Goal: Task Accomplishment & Management: Complete application form

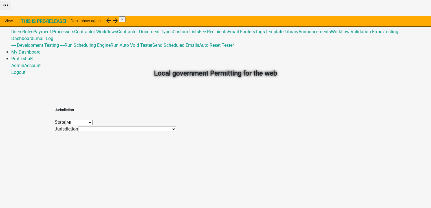
click at [93, 121] on select "All [US_STATE] [US_STATE] [US_STATE] [US_STATE] [US_STATE] [US_STATE] [US_STATE…" at bounding box center [78, 122] width 27 height 5
click at [88, 111] on div "Jurisdiction State All [US_STATE] [US_STATE] [US_STATE] [US_STATE] [US_STATE] […" at bounding box center [216, 117] width 322 height 32
click at [24, 16] on link "Admin" at bounding box center [17, 18] width 13 height 5
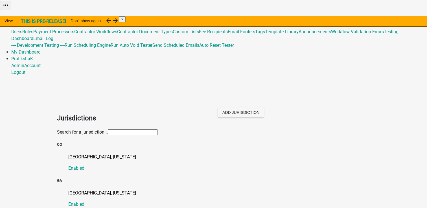
click at [158, 130] on input "text" at bounding box center [133, 133] width 50 height 6
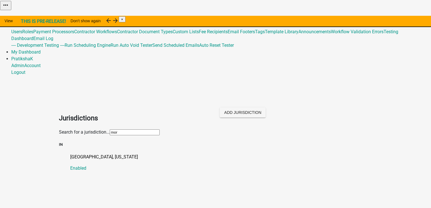
type input "morg"
click at [84, 154] on link "[GEOGRAPHIC_DATA], [US_STATE] Enabled" at bounding box center [221, 163] width 302 height 18
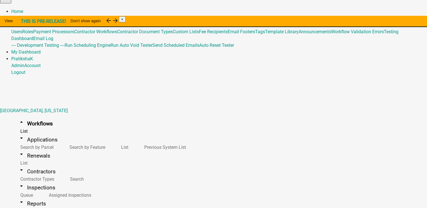
scroll to position [112, 0]
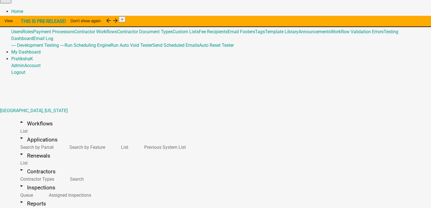
type input "Morgan county Copy Of - Improvement Location Permit Test"
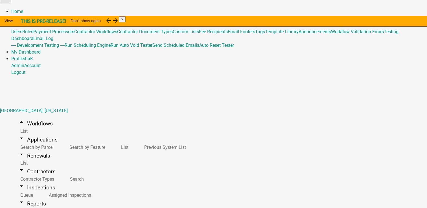
select select "bc10de0c-9ba0-4054-bfa7-088c1346f3ee"
drag, startPoint x: 333, startPoint y: 30, endPoint x: 338, endPoint y: 30, distance: 5.4
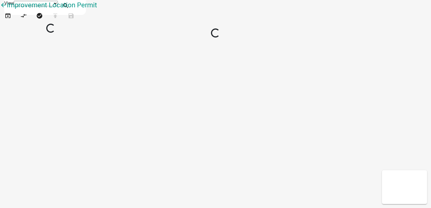
select select "1"
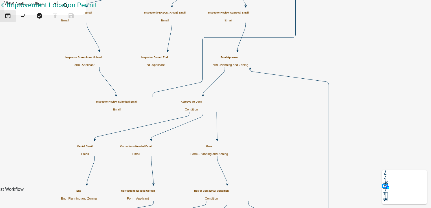
click at [15, 22] on button "open_in_browser" at bounding box center [8, 16] width 16 height 12
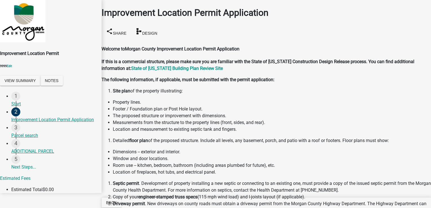
scroll to position [119, 0]
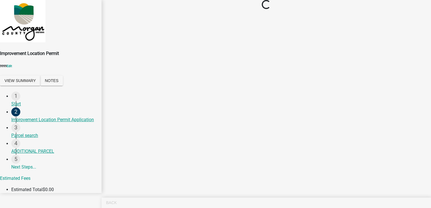
scroll to position [0, 0]
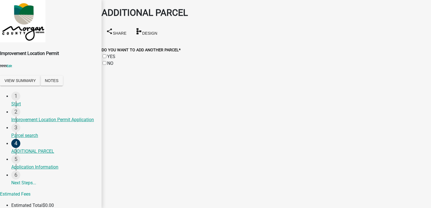
click at [111, 61] on label "NO" at bounding box center [110, 63] width 6 height 5
click at [106, 61] on input "NO" at bounding box center [105, 63] width 4 height 4
checkbox input "true"
checkbox input "false"
checkbox input "true"
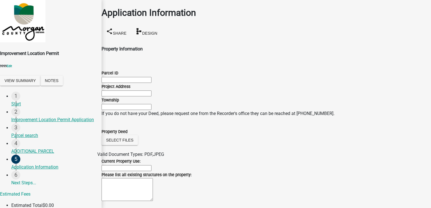
scroll to position [273, 0]
drag, startPoint x: 125, startPoint y: 81, endPoint x: 80, endPoint y: 81, distance: 45.2
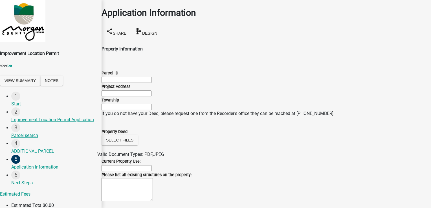
click at [81, 81] on div "Improvement Location Permit 9999 Edit View Summary Notes 1 Start 2 Improvement …" at bounding box center [215, 104] width 431 height 209
type input "Test"
paste input "Test"
type input "Test"
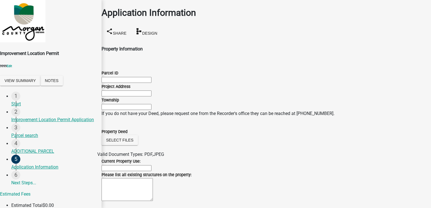
paste input "Test"
type input "Test"
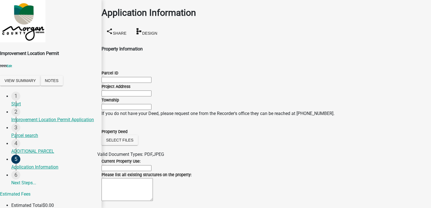
radio input "true"
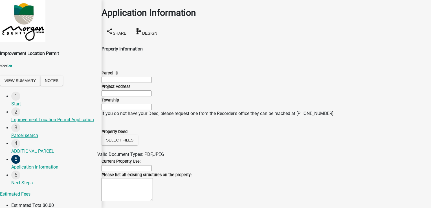
drag, startPoint x: 126, startPoint y: 87, endPoint x: 82, endPoint y: 99, distance: 45.5
click at [84, 99] on div "Improvement Location Permit 9999 Edit View Summary Notes 1 Start 2 Improvement …" at bounding box center [215, 104] width 431 height 209
type input "1"
type input "1234567891"
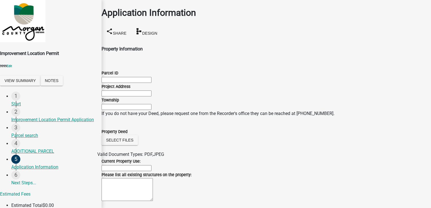
scroll to position [273, 0]
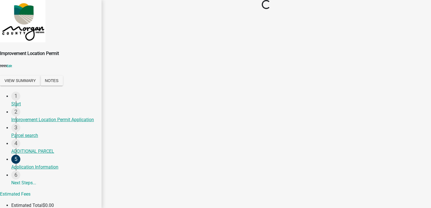
scroll to position [0, 0]
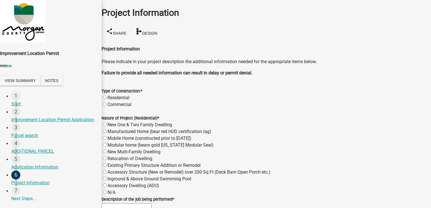
click at [120, 95] on label "Residential" at bounding box center [119, 97] width 22 height 5
click at [107, 96] on input "Residential" at bounding box center [105, 98] width 4 height 4
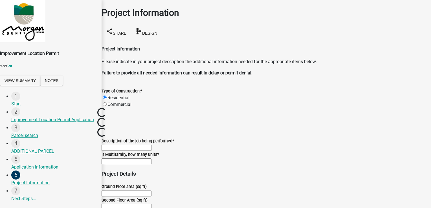
radio input "true"
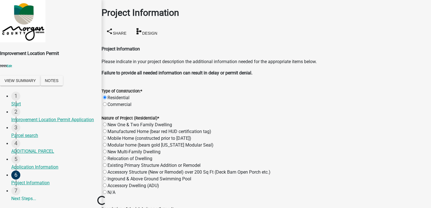
click at [112, 122] on label "New One & Two Family Dwelling" at bounding box center [140, 124] width 65 height 5
click at [107, 123] on input "New One & Two Family Dwelling" at bounding box center [105, 125] width 4 height 4
radio input "true"
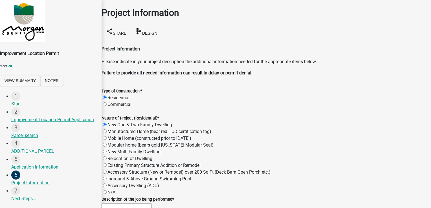
radio input "true"
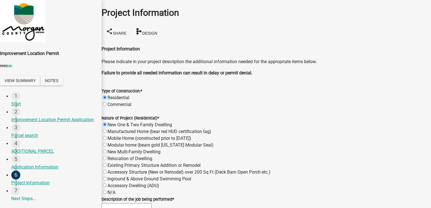
radio input "true"
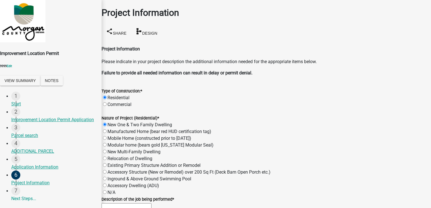
radio input "true"
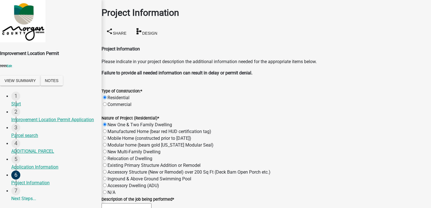
radio input "true"
type input "1"
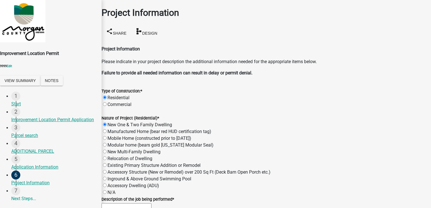
scroll to position [533, 0]
type input "1"
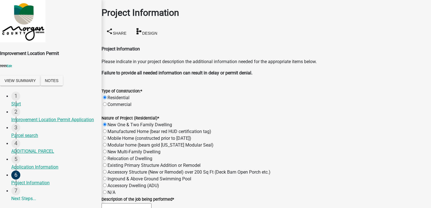
type input "Test"
radio input "true"
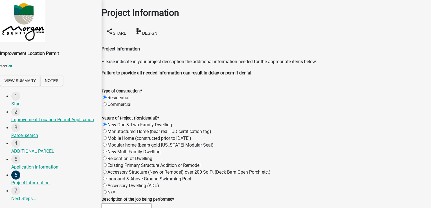
radio input "true"
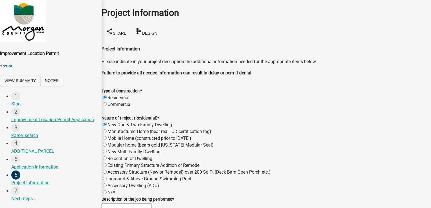
drag, startPoint x: 113, startPoint y: 71, endPoint x: 112, endPoint y: 79, distance: 8.5
radio input "true"
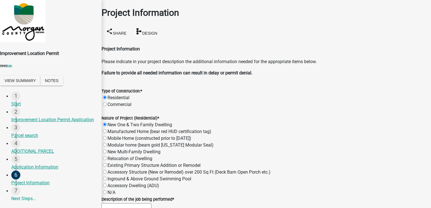
radio input "true"
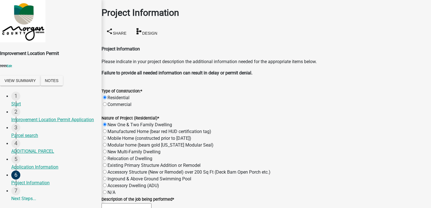
scroll to position [990, 0]
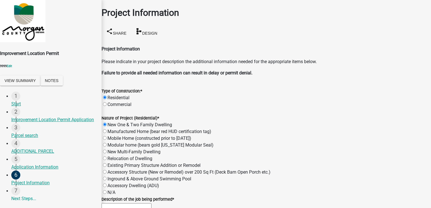
scroll to position [1131, 0]
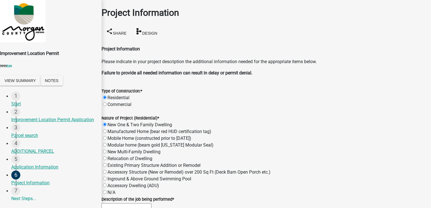
click at [132, 203] on input "Description of the job being performed *" at bounding box center [127, 206] width 50 height 6
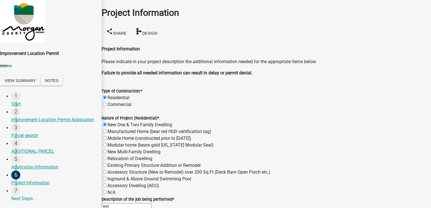
type input "test"
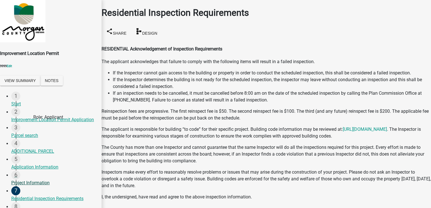
click at [27, 180] on div "Project Information" at bounding box center [54, 183] width 86 height 7
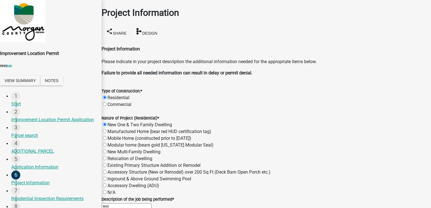
scroll to position [621, 0]
